Goal: Information Seeking & Learning: Learn about a topic

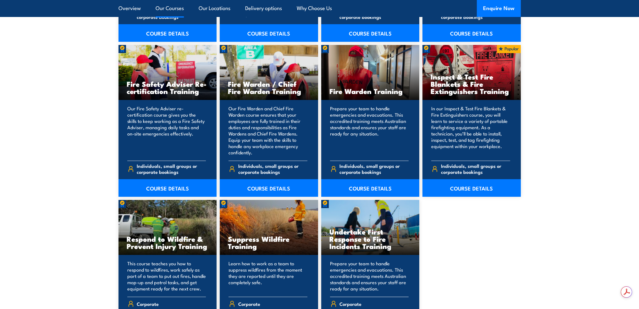
scroll to position [849, 0]
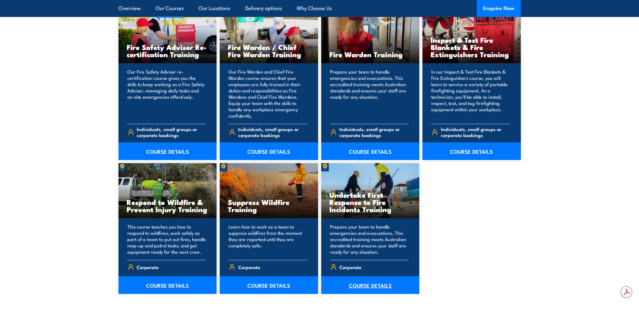
click at [362, 284] on link "COURSE DETAILS" at bounding box center [370, 285] width 98 height 18
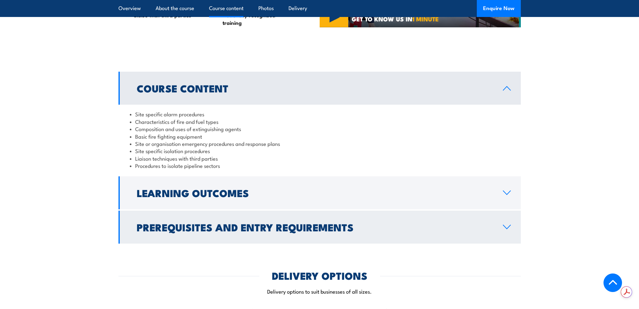
scroll to position [598, 0]
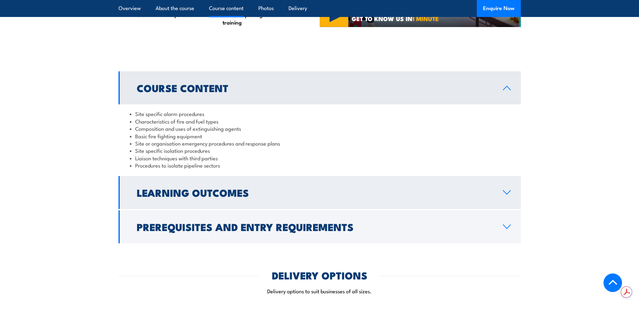
click at [506, 190] on icon at bounding box center [507, 192] width 8 height 5
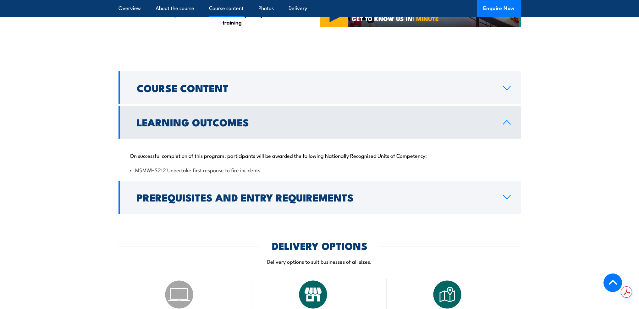
click at [509, 120] on icon at bounding box center [507, 122] width 8 height 5
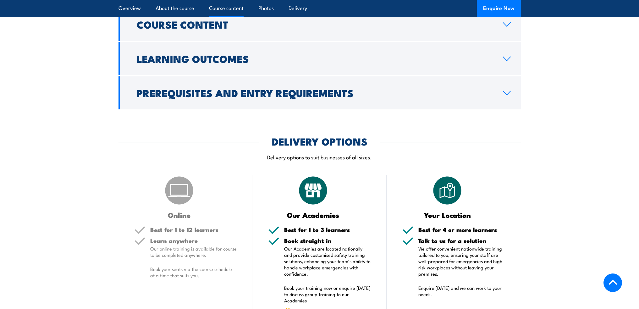
scroll to position [660, 0]
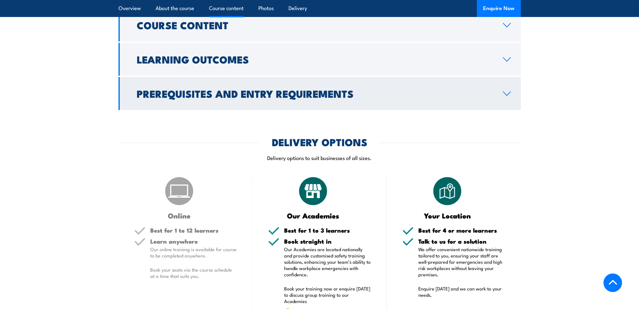
click at [509, 91] on icon at bounding box center [507, 93] width 8 height 5
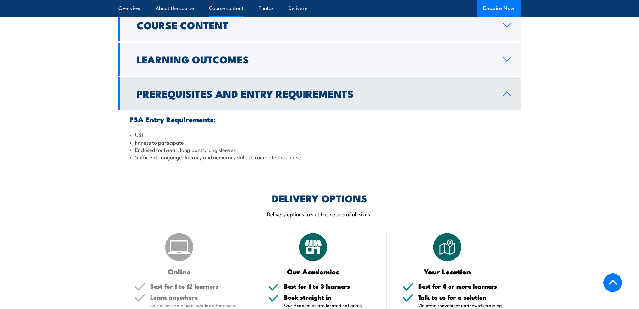
click at [509, 92] on icon at bounding box center [506, 94] width 7 height 4
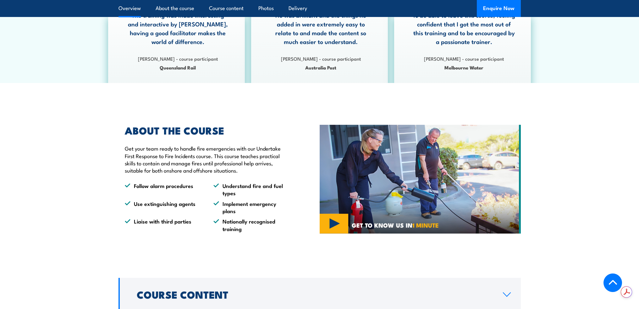
scroll to position [409, 0]
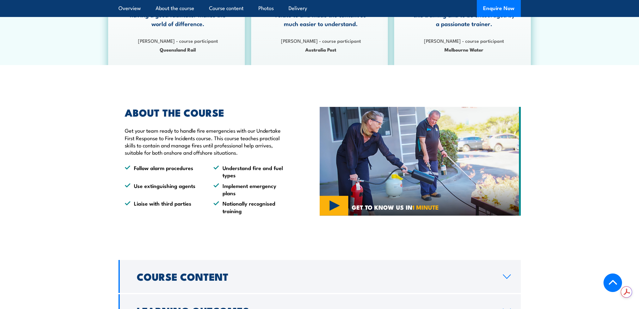
click at [336, 202] on img at bounding box center [420, 161] width 201 height 109
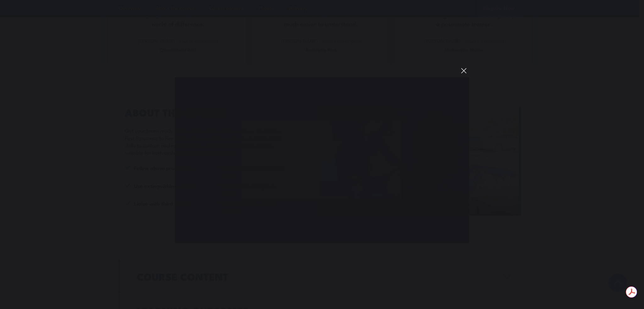
click at [463, 70] on button "You can close this modal content with the ESC key" at bounding box center [464, 70] width 11 height 11
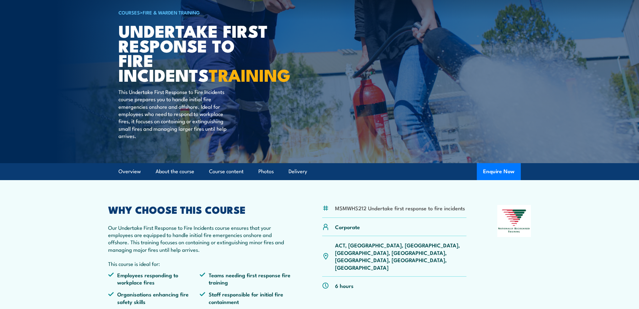
scroll to position [31, 0]
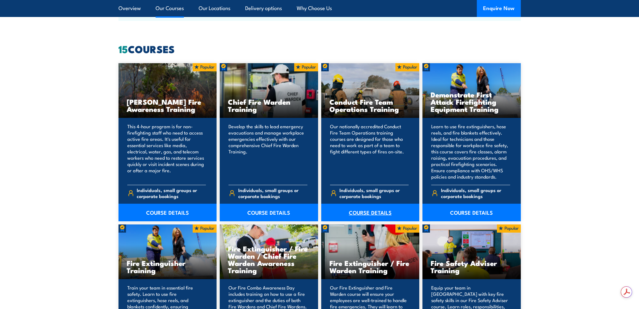
click at [366, 213] on link "COURSE DETAILS" at bounding box center [370, 213] width 98 height 18
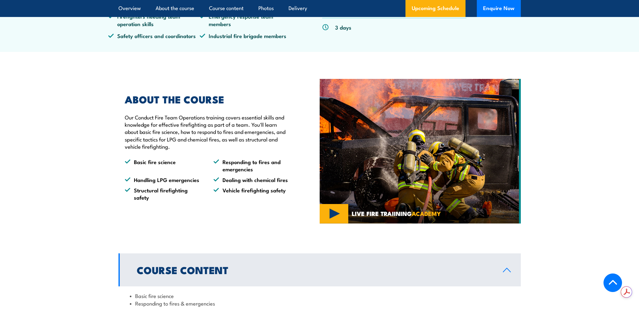
click at [336, 218] on img at bounding box center [420, 151] width 201 height 145
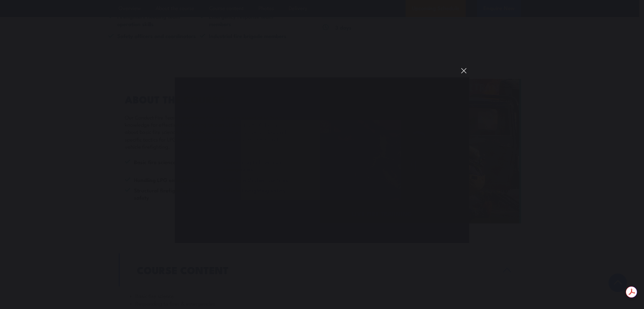
click at [463, 68] on button "You can close this modal content with the ESC key" at bounding box center [464, 70] width 11 height 11
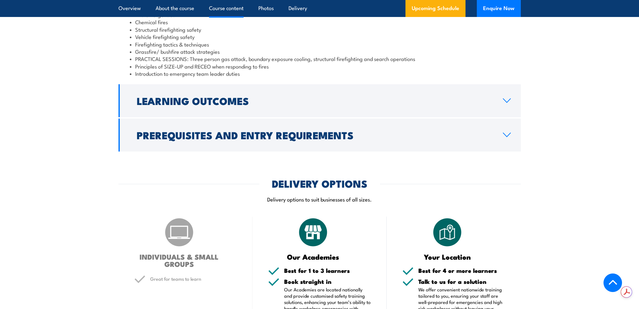
scroll to position [598, 0]
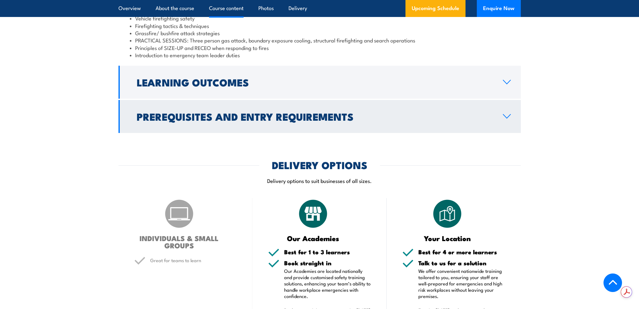
click at [506, 118] on icon at bounding box center [506, 116] width 7 height 4
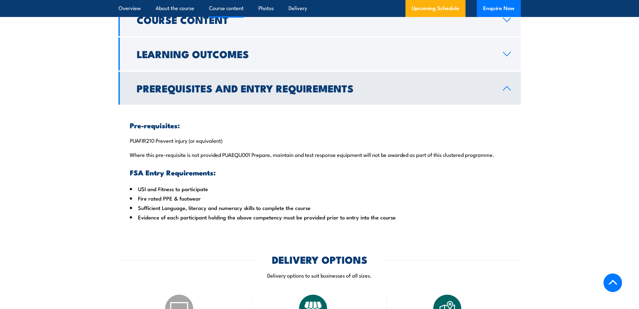
scroll to position [522, 0]
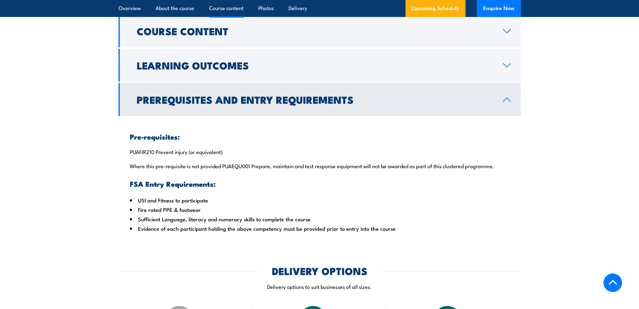
click at [507, 102] on icon at bounding box center [507, 99] width 8 height 5
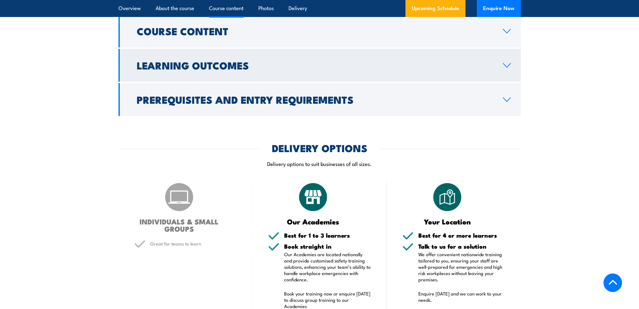
click at [506, 68] on icon at bounding box center [507, 65] width 8 height 5
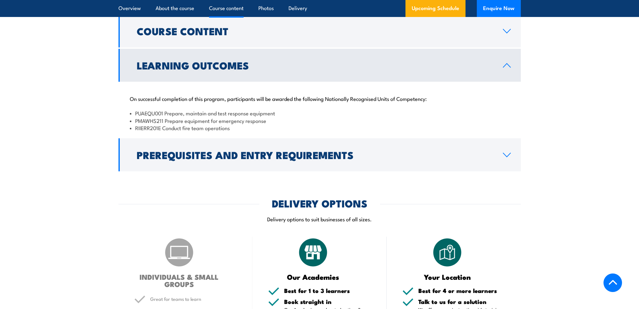
click at [506, 68] on icon at bounding box center [507, 65] width 8 height 5
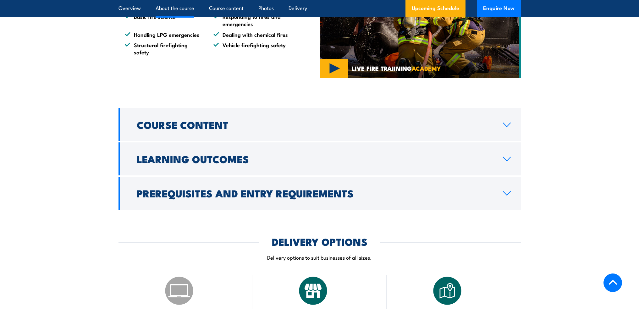
scroll to position [428, 0]
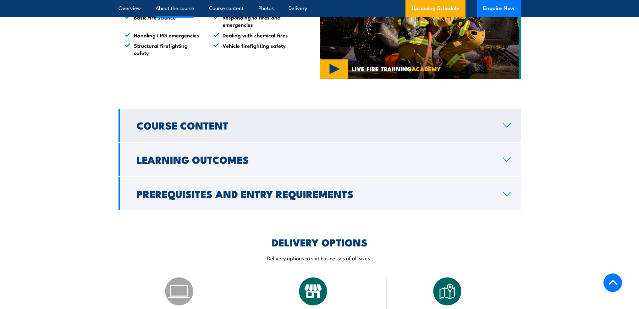
click at [507, 128] on icon at bounding box center [507, 125] width 8 height 5
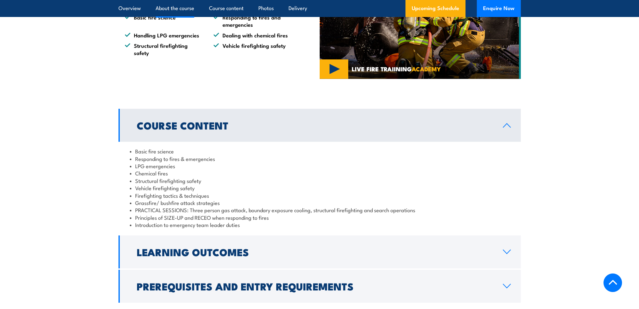
click at [507, 128] on icon at bounding box center [507, 125] width 8 height 5
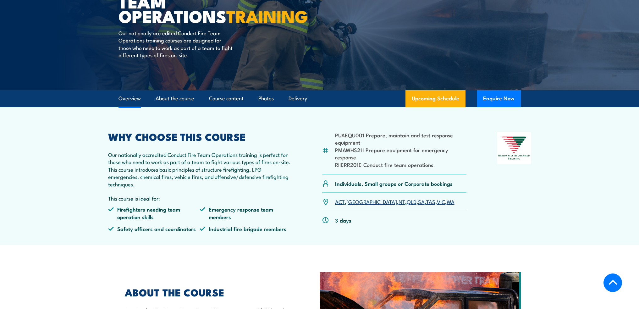
scroll to position [82, 0]
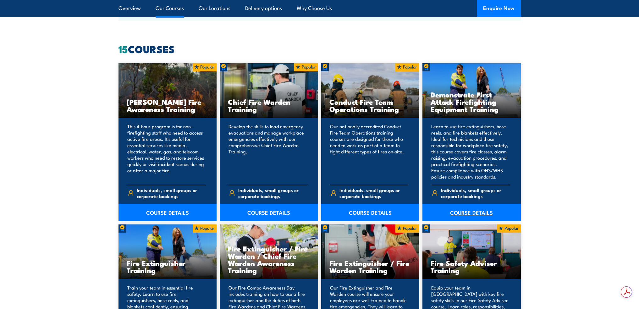
click at [467, 208] on link "COURSE DETAILS" at bounding box center [472, 213] width 98 height 18
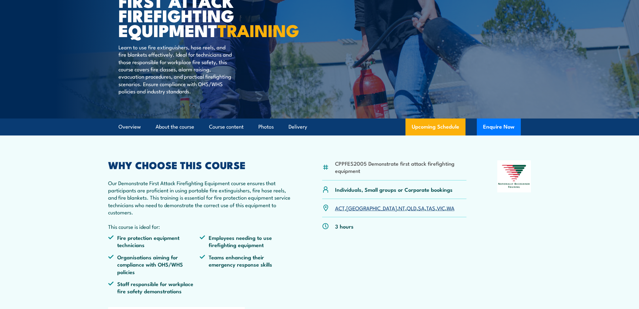
scroll to position [63, 0]
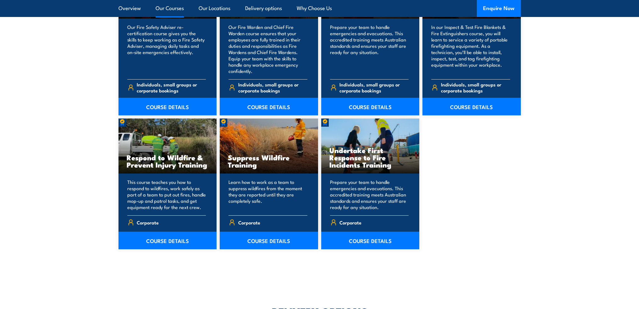
scroll to position [943, 0]
